Goal: Task Accomplishment & Management: Manage account settings

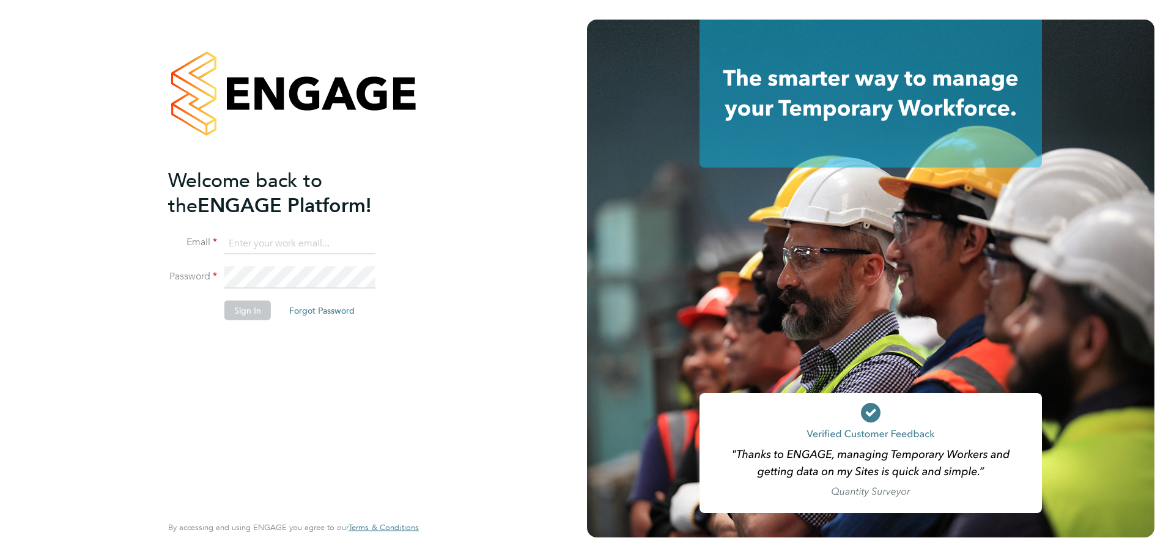
type input "dimitar.aleksiev@wates.co.uk"
click at [243, 310] on button "Sign In" at bounding box center [247, 311] width 46 height 20
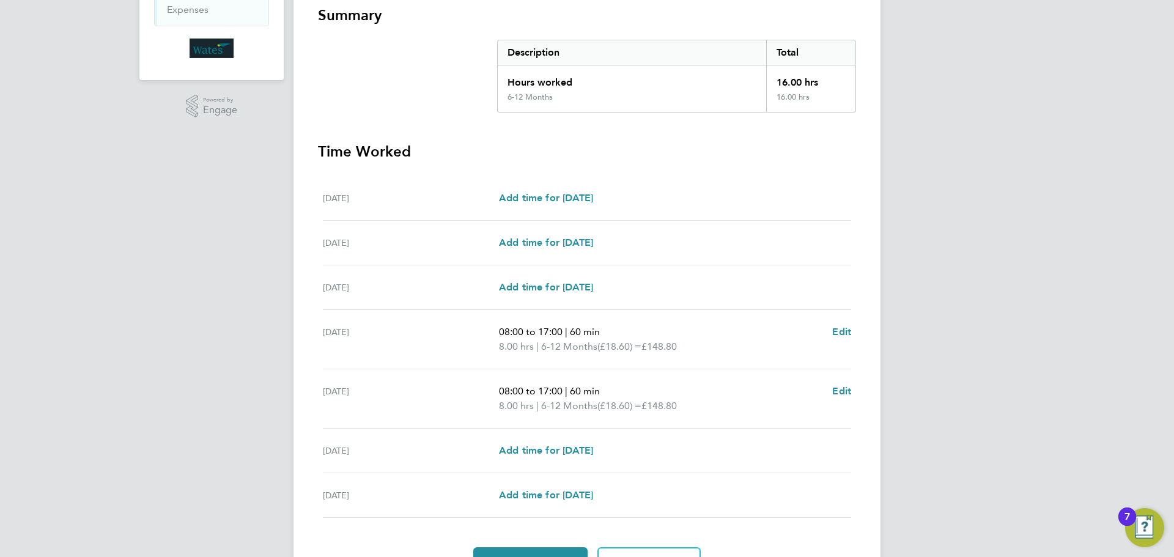
scroll to position [292, 0]
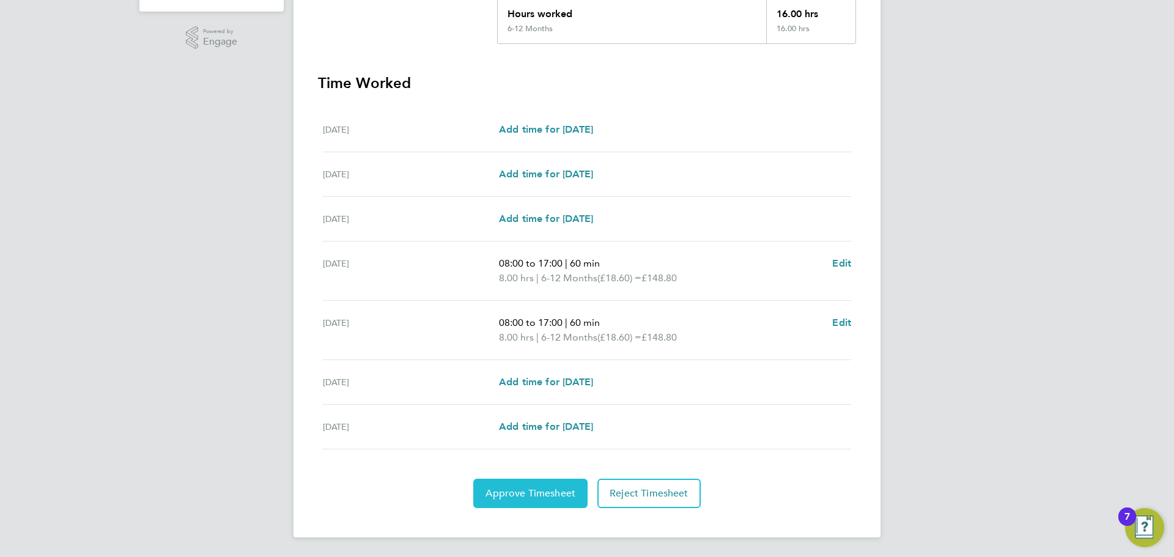
click at [542, 493] on span "Approve Timesheet" at bounding box center [530, 493] width 90 height 12
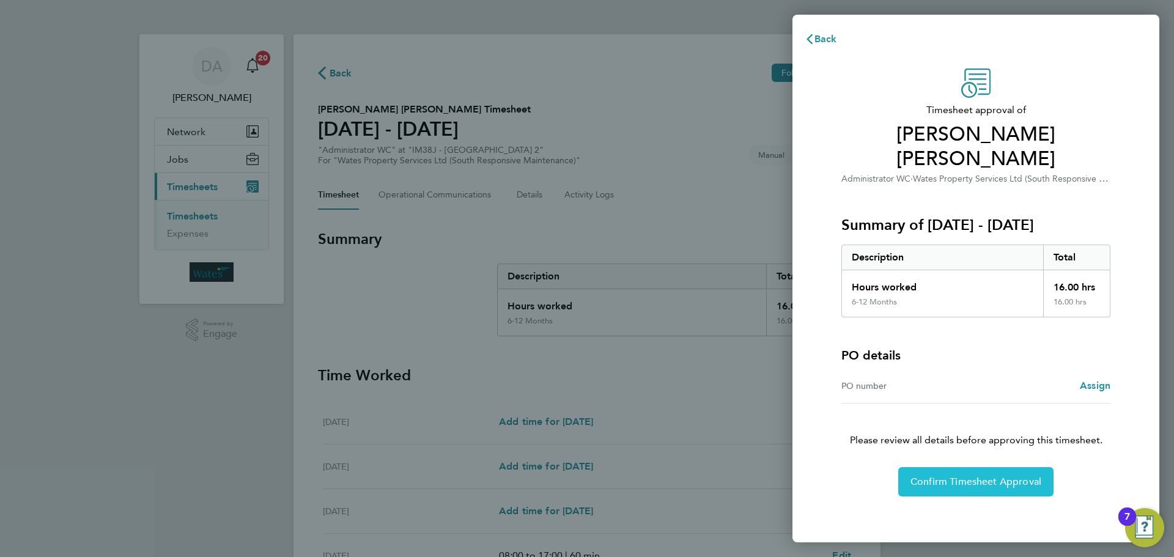
click at [985, 476] on span "Confirm Timesheet Approval" at bounding box center [975, 482] width 131 height 12
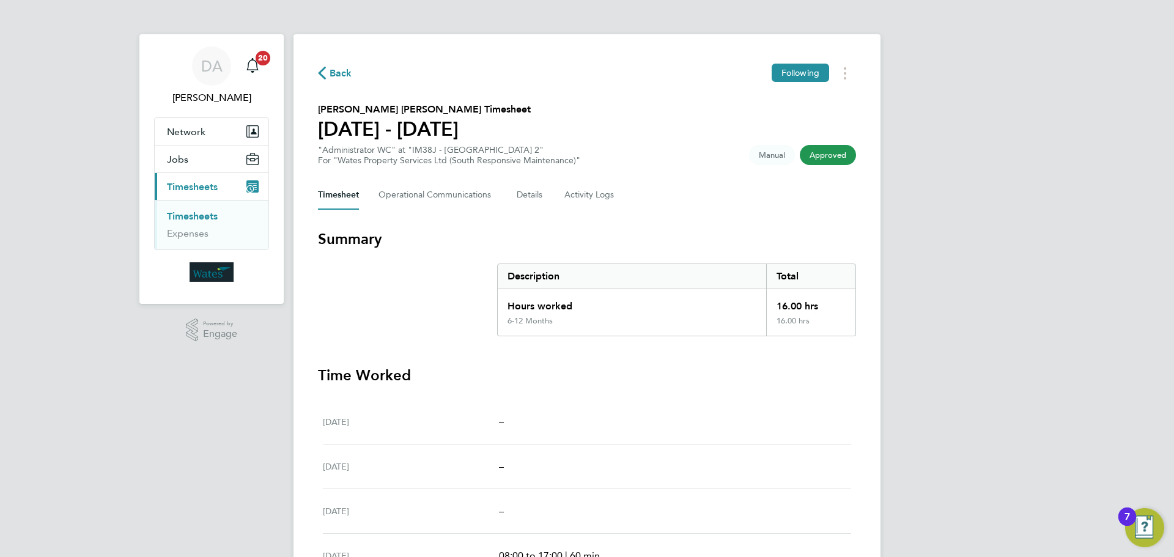
click at [197, 183] on span "Timesheets" at bounding box center [192, 187] width 51 height 12
click at [685, 128] on section "Alex White Dawson's Timesheet 23 - 29 Aug 2025 "Administrator WC" at "IM38J - P…" at bounding box center [587, 134] width 538 height 64
click at [718, 133] on section "Alex White Dawson's Timesheet 23 - 29 Aug 2025 "Administrator WC" at "IM38J - P…" at bounding box center [587, 134] width 538 height 64
click at [414, 312] on section "Summary Description Total Hours worked 16.00 hrs 6-12 Months 16.00 hrs" at bounding box center [587, 282] width 538 height 107
click at [673, 150] on section "Alex White Dawson's Timesheet 23 - 29 Aug 2025 "Administrator WC" at "IM38J - P…" at bounding box center [587, 134] width 538 height 64
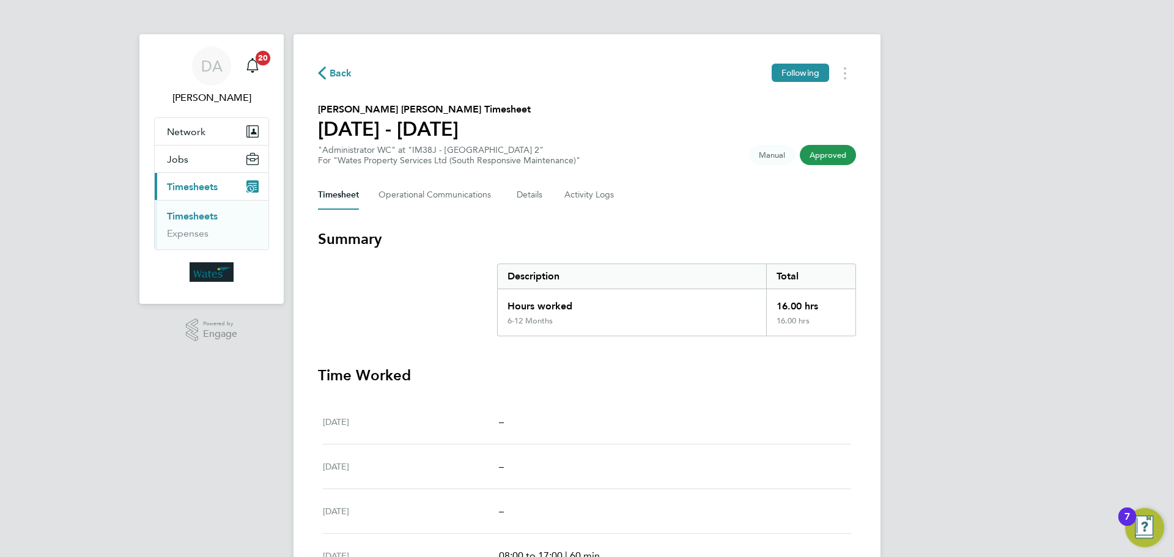
click at [675, 215] on div "Back Following Alex White Dawson's Timesheet 23 - 29 Aug 2025 "Administrator WC…" at bounding box center [586, 402] width 587 height 737
click at [432, 273] on section "Summary Description Total Hours worked 16.00 hrs 6-12 Months 16.00 hrs" at bounding box center [587, 282] width 538 height 107
click at [597, 227] on div "Back Following Alex White Dawson's Timesheet 23 - 29 Aug 2025 "Administrator WC…" at bounding box center [586, 402] width 587 height 737
click at [410, 304] on section "Summary Description Total Hours worked 16.00 hrs 6-12 Months 16.00 hrs" at bounding box center [587, 282] width 538 height 107
click at [660, 224] on div "Back Following Alex White Dawson's Timesheet 23 - 29 Aug 2025 "Administrator WC…" at bounding box center [586, 402] width 587 height 737
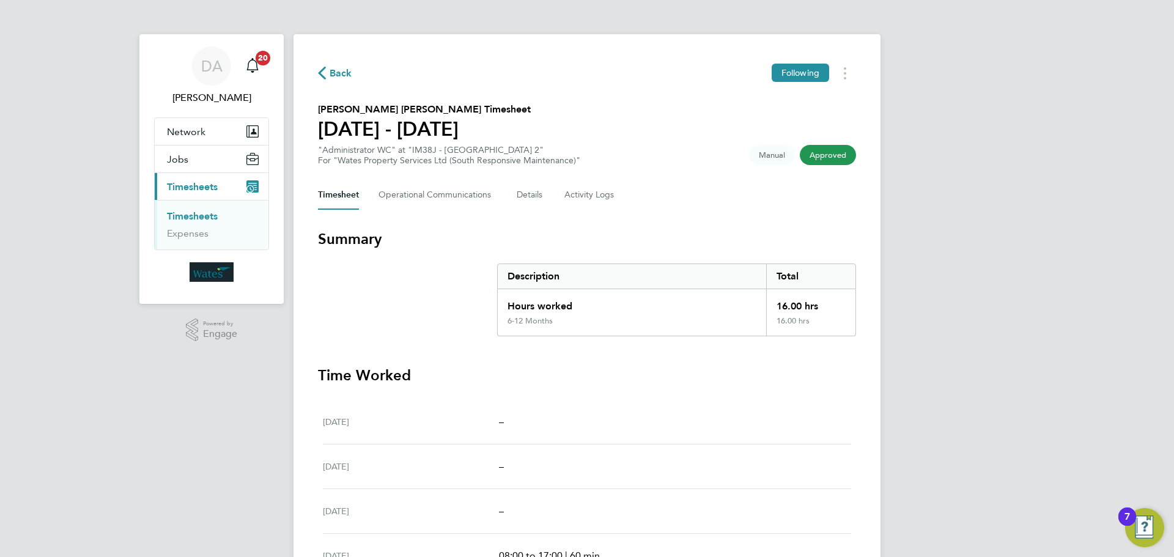
click at [399, 316] on section "Summary Description Total Hours worked 16.00 hrs 6-12 Months 16.00 hrs" at bounding box center [587, 282] width 538 height 107
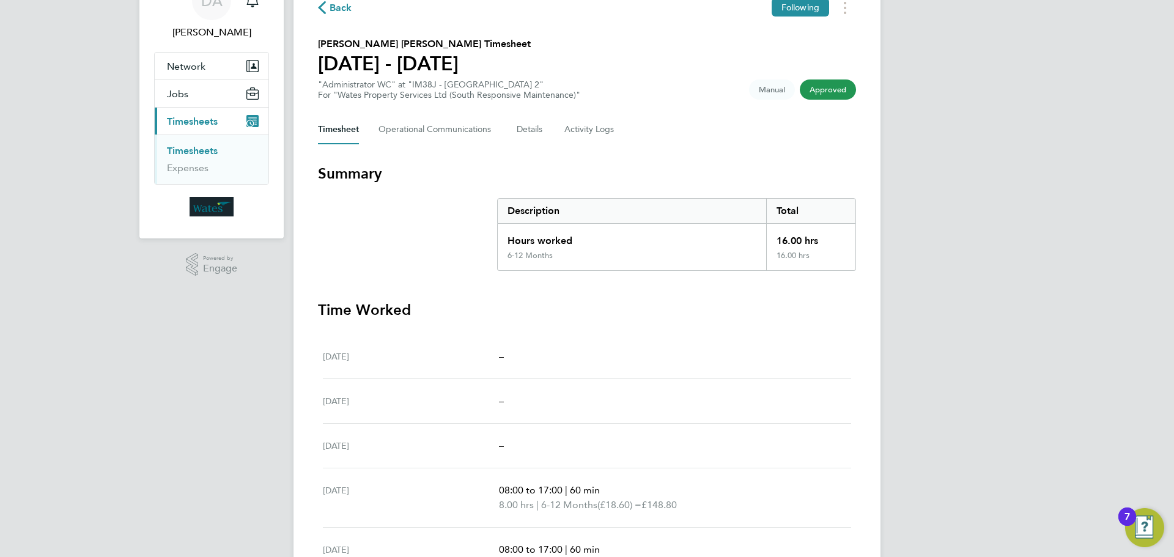
scroll to position [233, 0]
